Goal: Obtain resource: Obtain resource

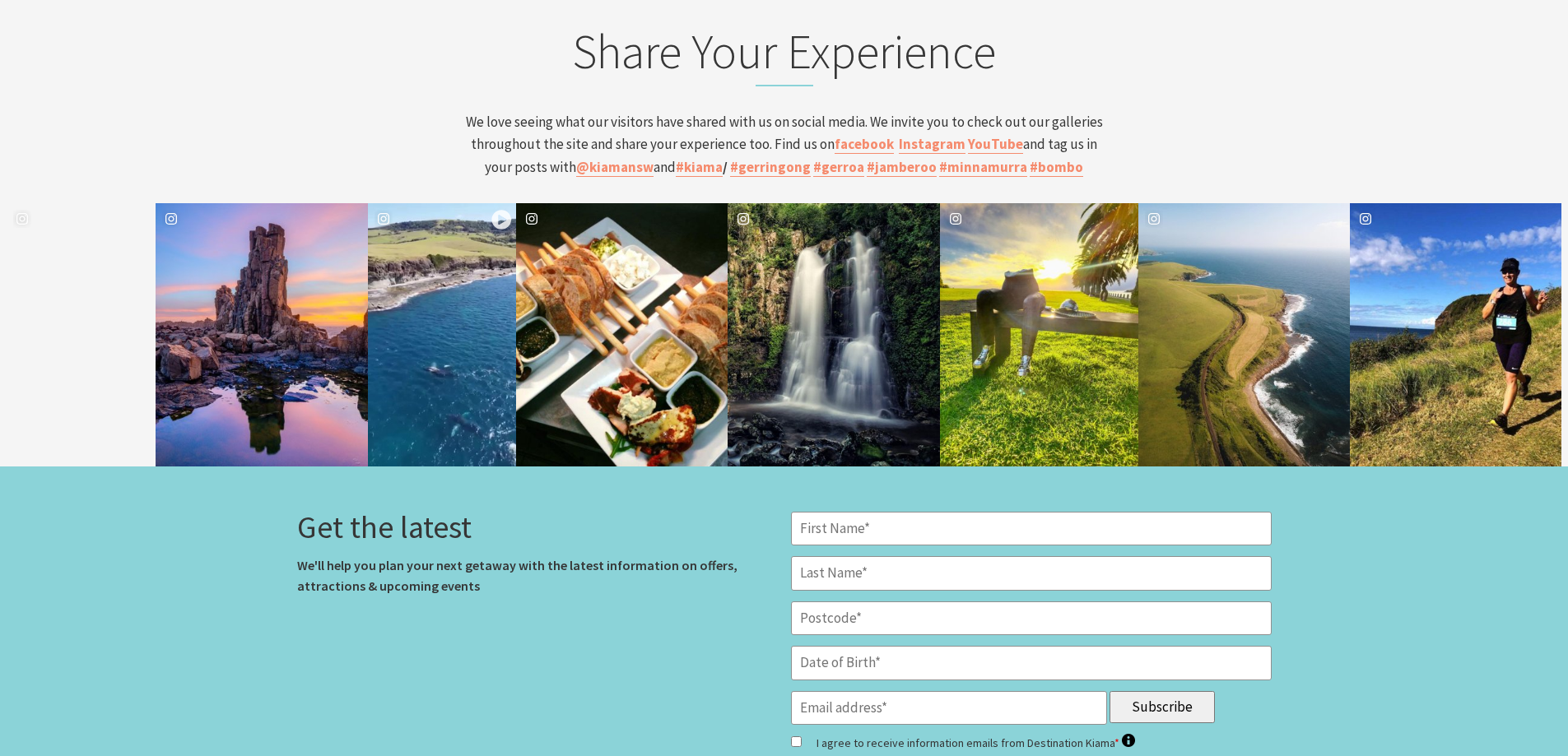
scroll to position [6666, 0]
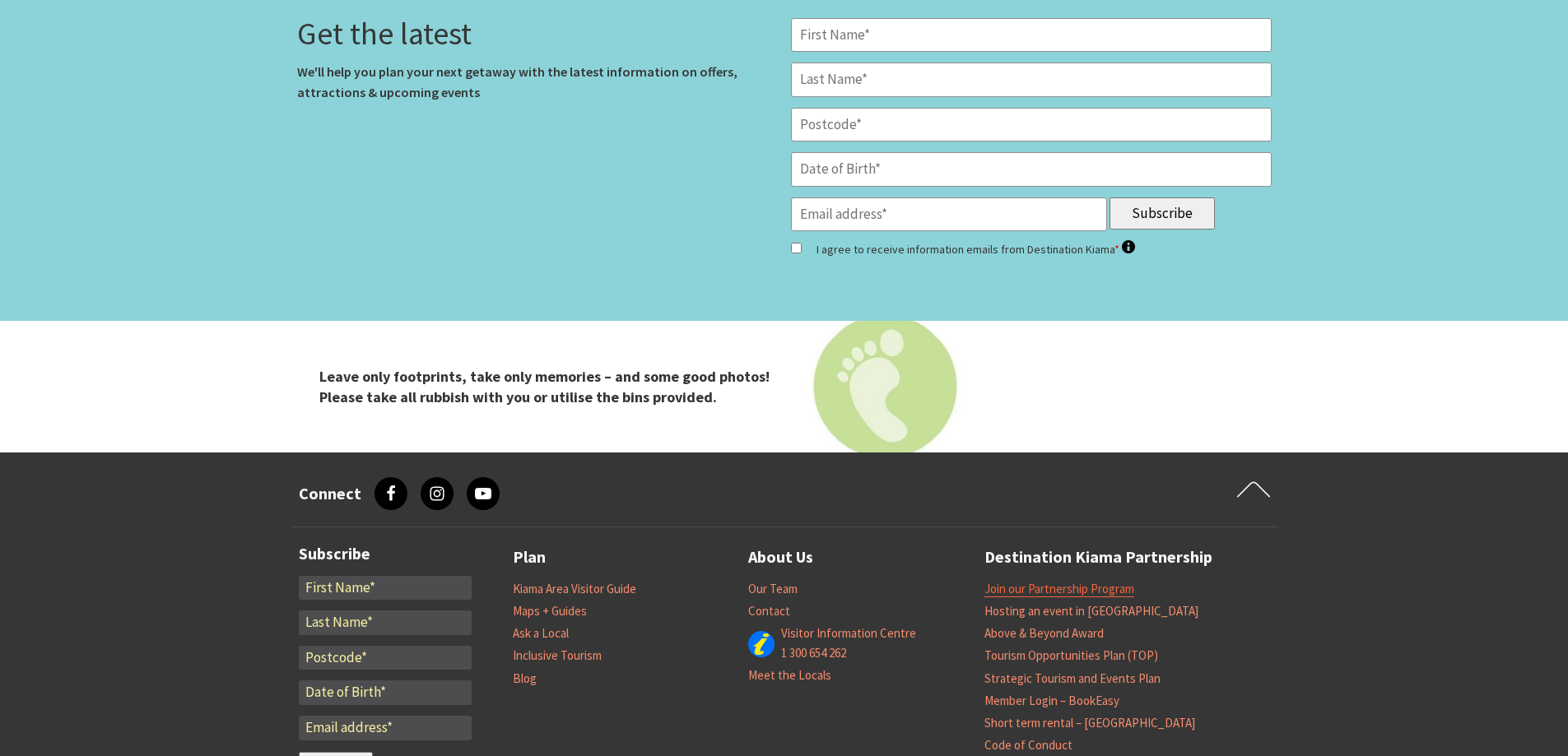
click at [1084, 581] on link "Join our Partnership Program" at bounding box center [1059, 589] width 150 height 17
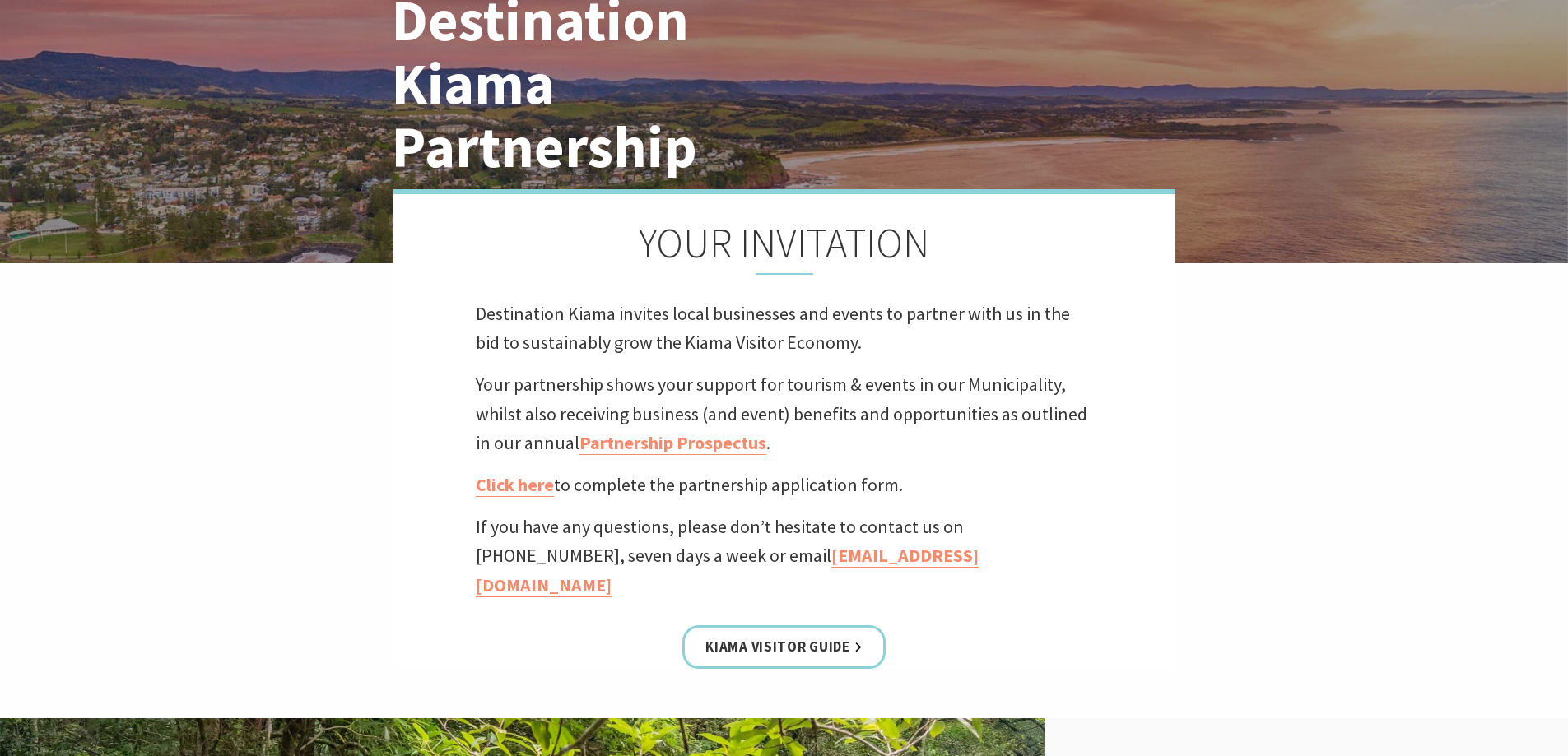
scroll to position [165, 0]
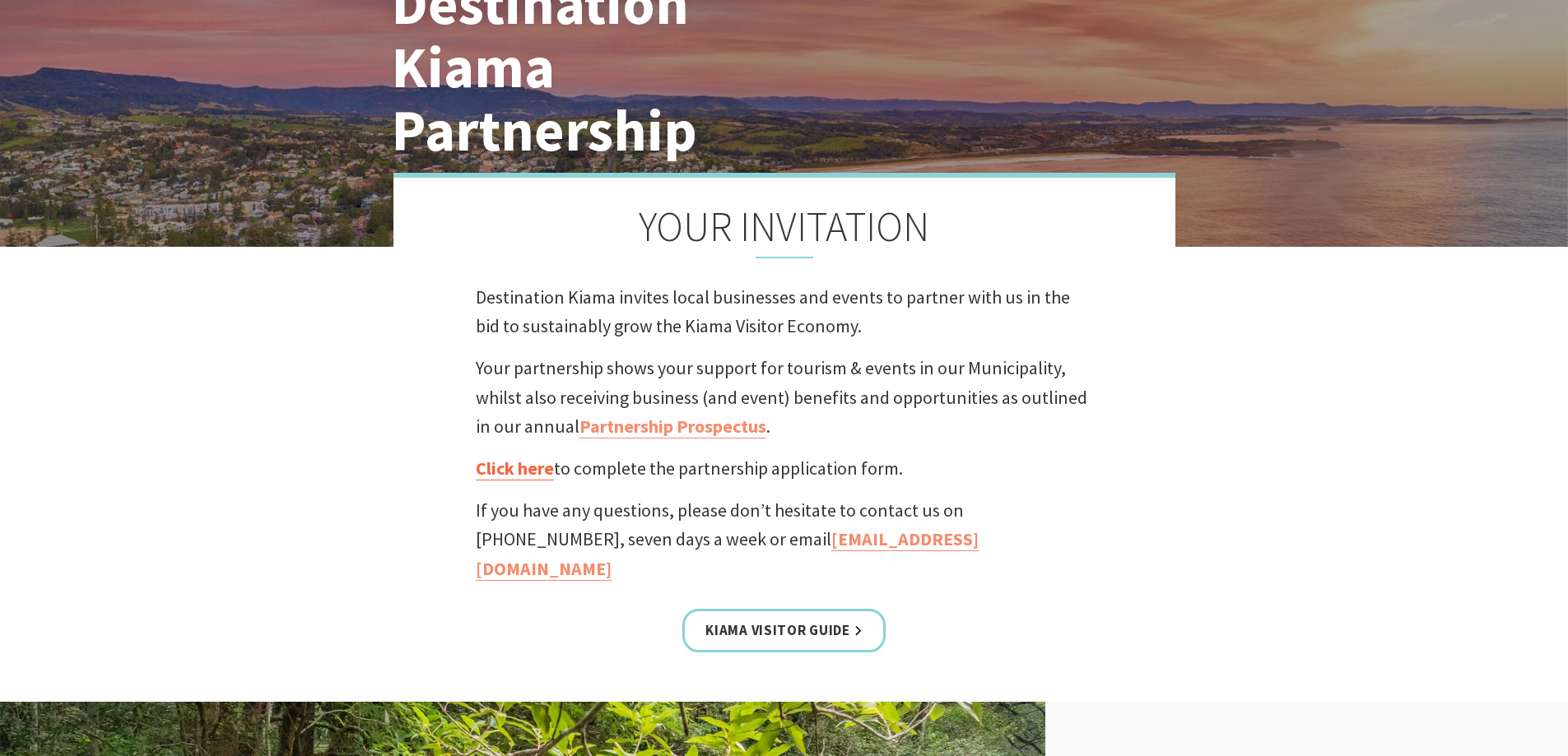
click at [502, 467] on link "Click here" at bounding box center [514, 469] width 78 height 24
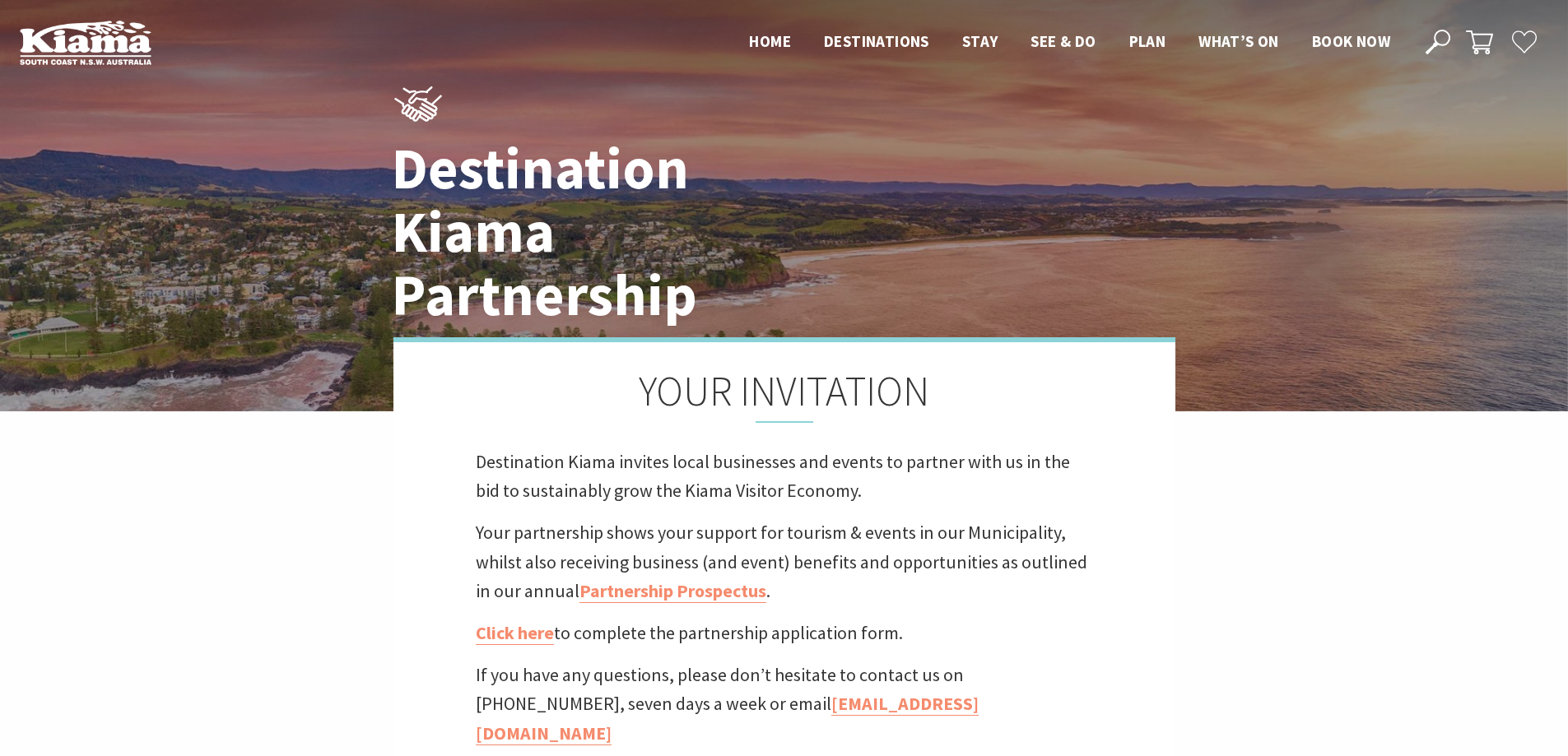
scroll to position [165, 0]
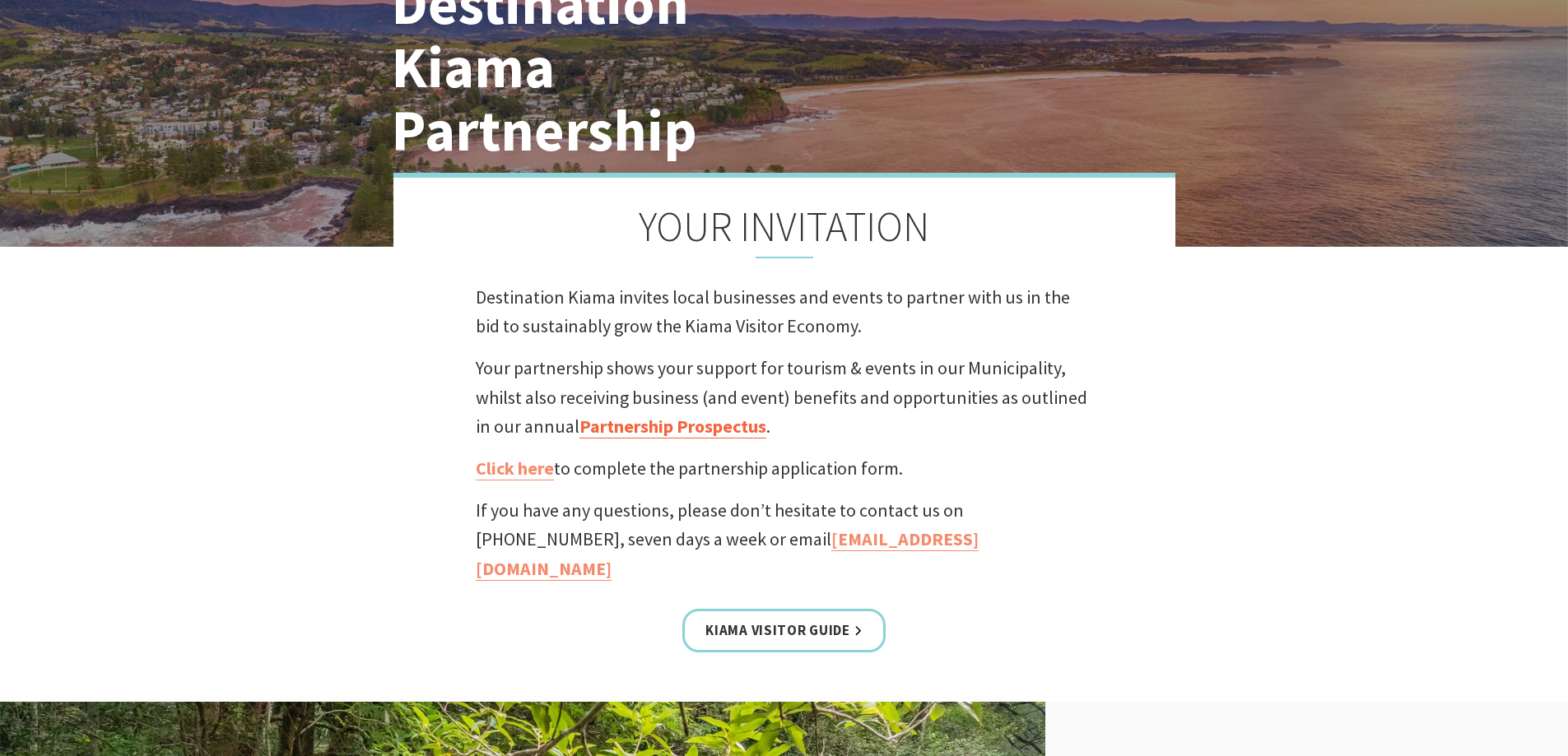
click at [705, 423] on link "Partnership Prospectus" at bounding box center [672, 426] width 187 height 24
